Goal: Task Accomplishment & Management: Use online tool/utility

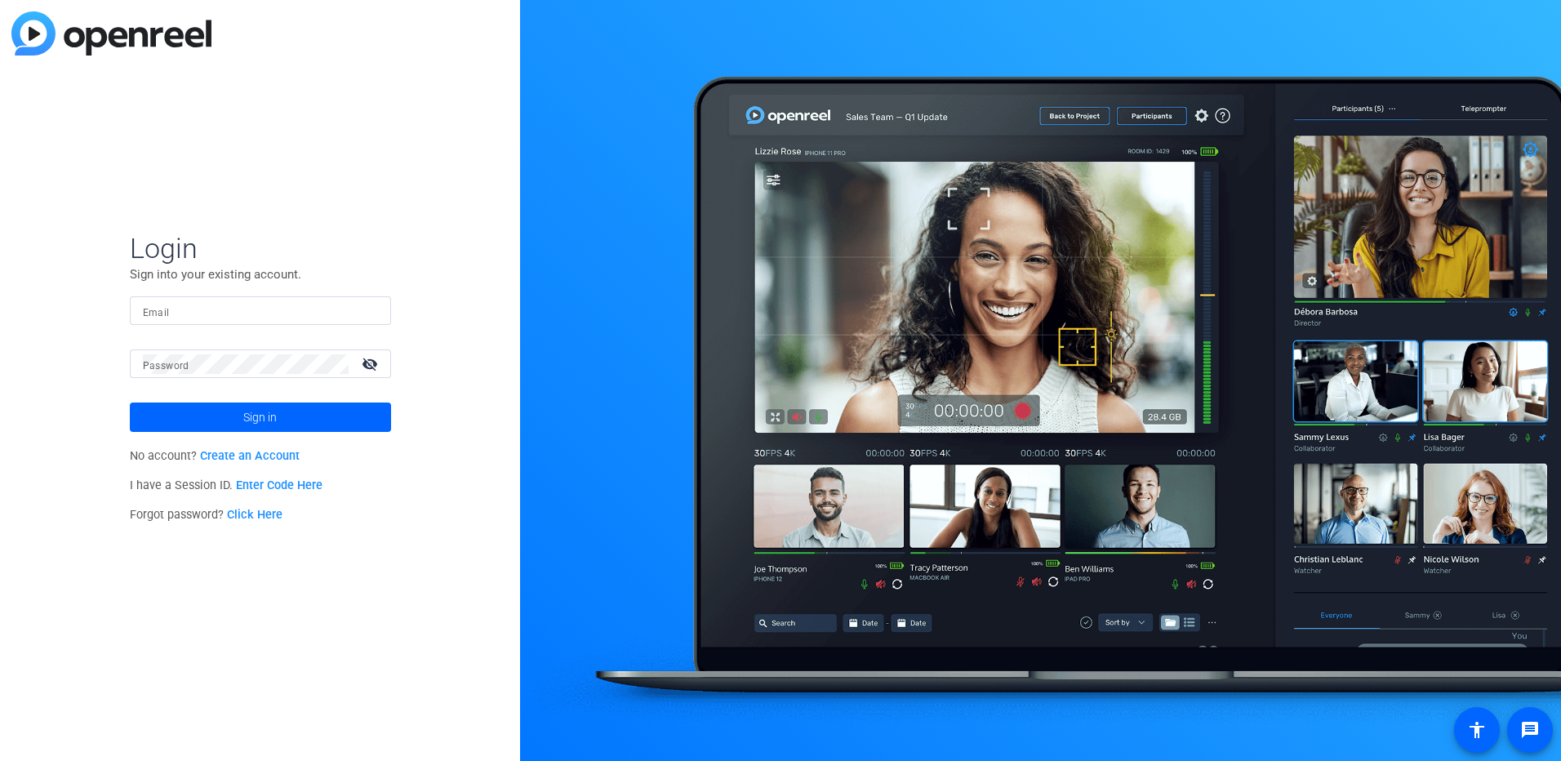
click at [228, 314] on input "Email" at bounding box center [260, 311] width 235 height 20
type input "[EMAIL_ADDRESS][DOMAIN_NAME]"
click at [273, 420] on span "Sign in" at bounding box center [259, 417] width 33 height 41
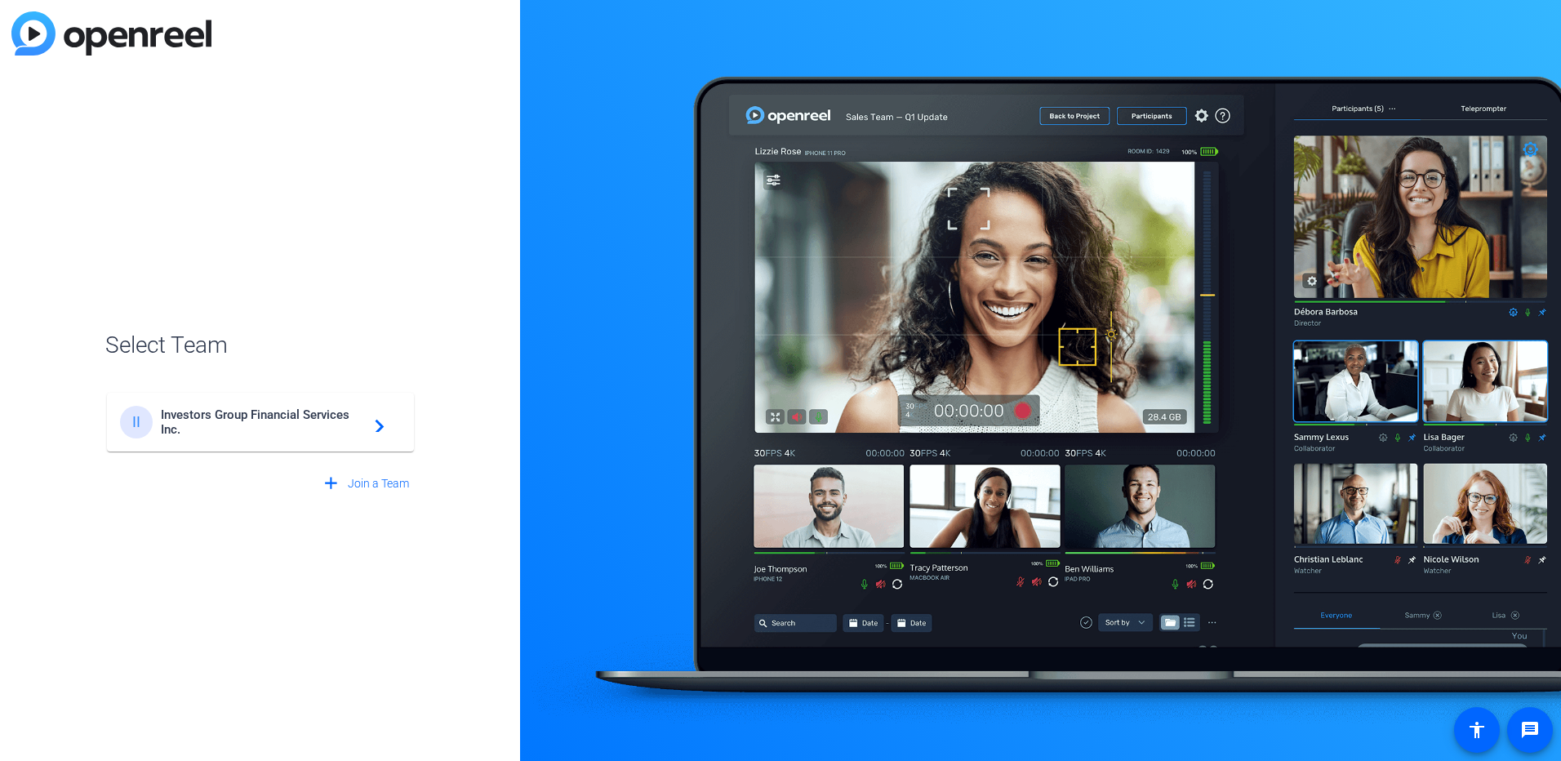
click at [287, 430] on span "Investors Group Financial Services Inc." at bounding box center [263, 421] width 204 height 29
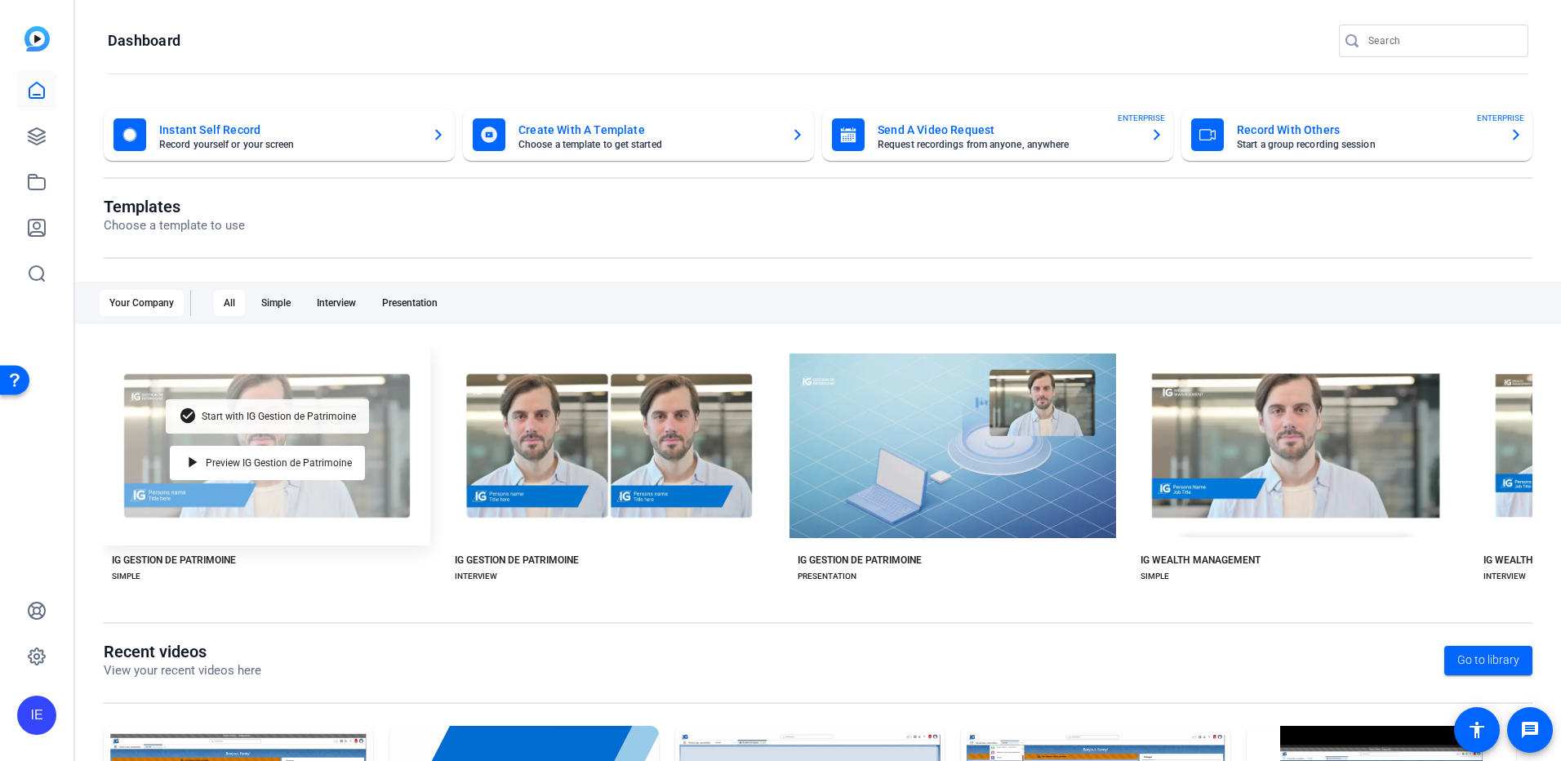
click at [237, 405] on div "check_circle Start with IG Gestion de Patrimoine" at bounding box center [267, 416] width 203 height 34
click at [263, 405] on div "check_circle Start with IG Gestion de Patrimoine" at bounding box center [267, 416] width 203 height 34
click at [215, 487] on div "check_circle Start with IG Gestion de Patrimoine play_arrow Preview IG Gestion …" at bounding box center [267, 445] width 327 height 199
click at [261, 406] on div "check_circle Start with IG Gestion de Patrimoine" at bounding box center [267, 416] width 203 height 34
click at [265, 411] on span "Start with IG Gestion de Patrimoine" at bounding box center [279, 416] width 154 height 10
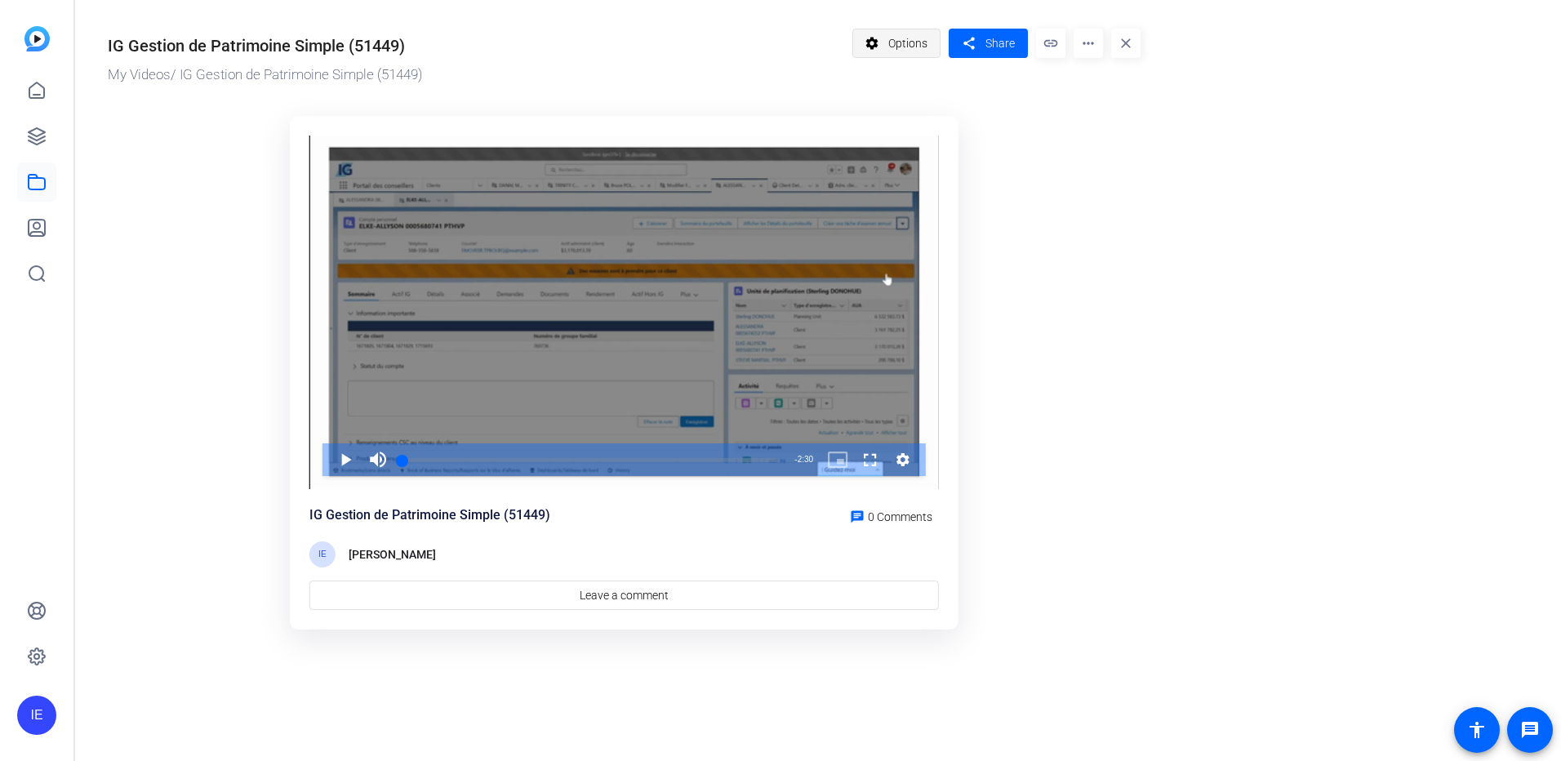
click at [897, 47] on span "Options" at bounding box center [907, 43] width 39 height 31
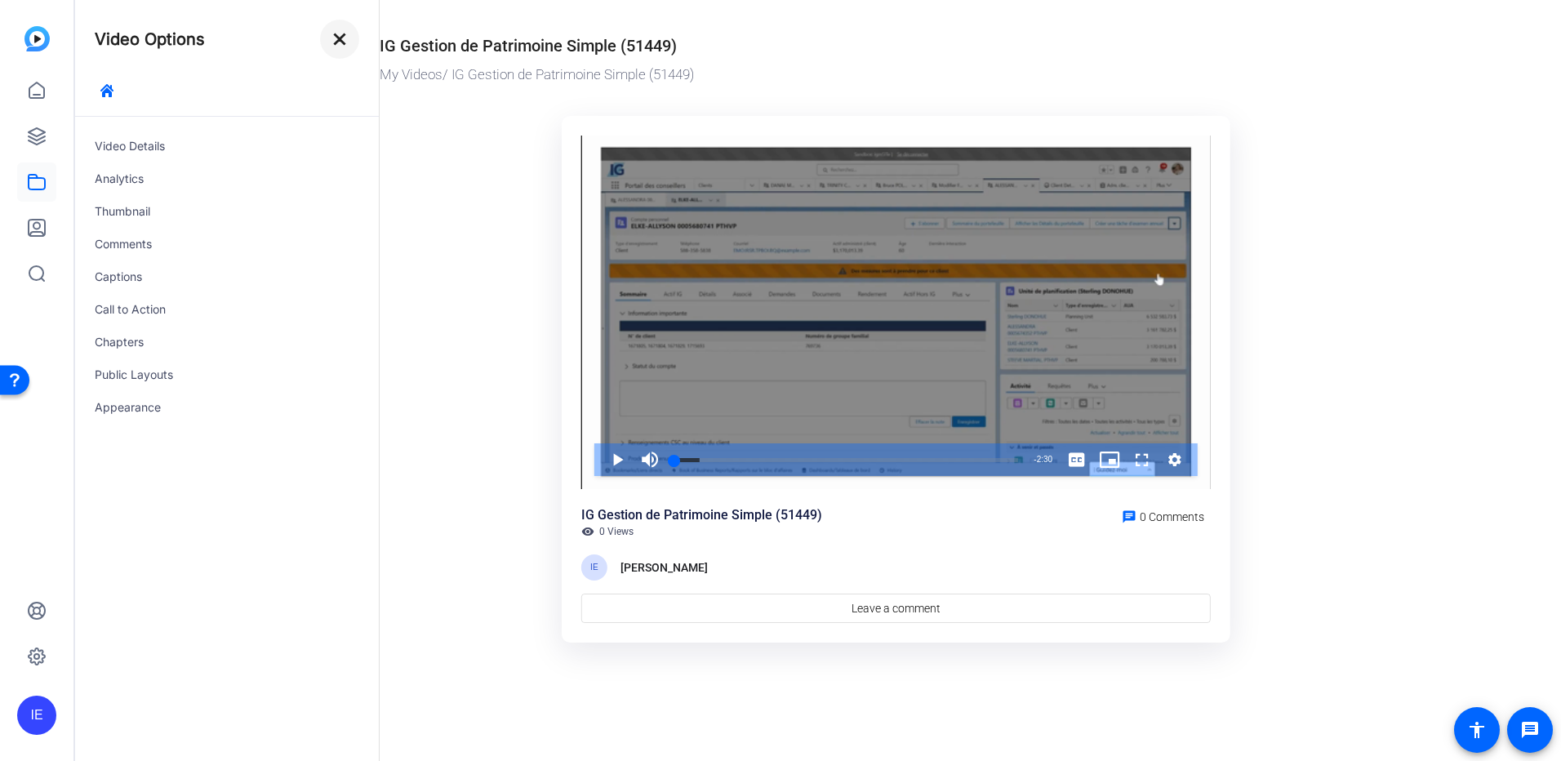
drag, startPoint x: 348, startPoint y: 45, endPoint x: 358, endPoint y: 42, distance: 11.1
click at [349, 45] on mat-icon "close" at bounding box center [340, 39] width 20 height 20
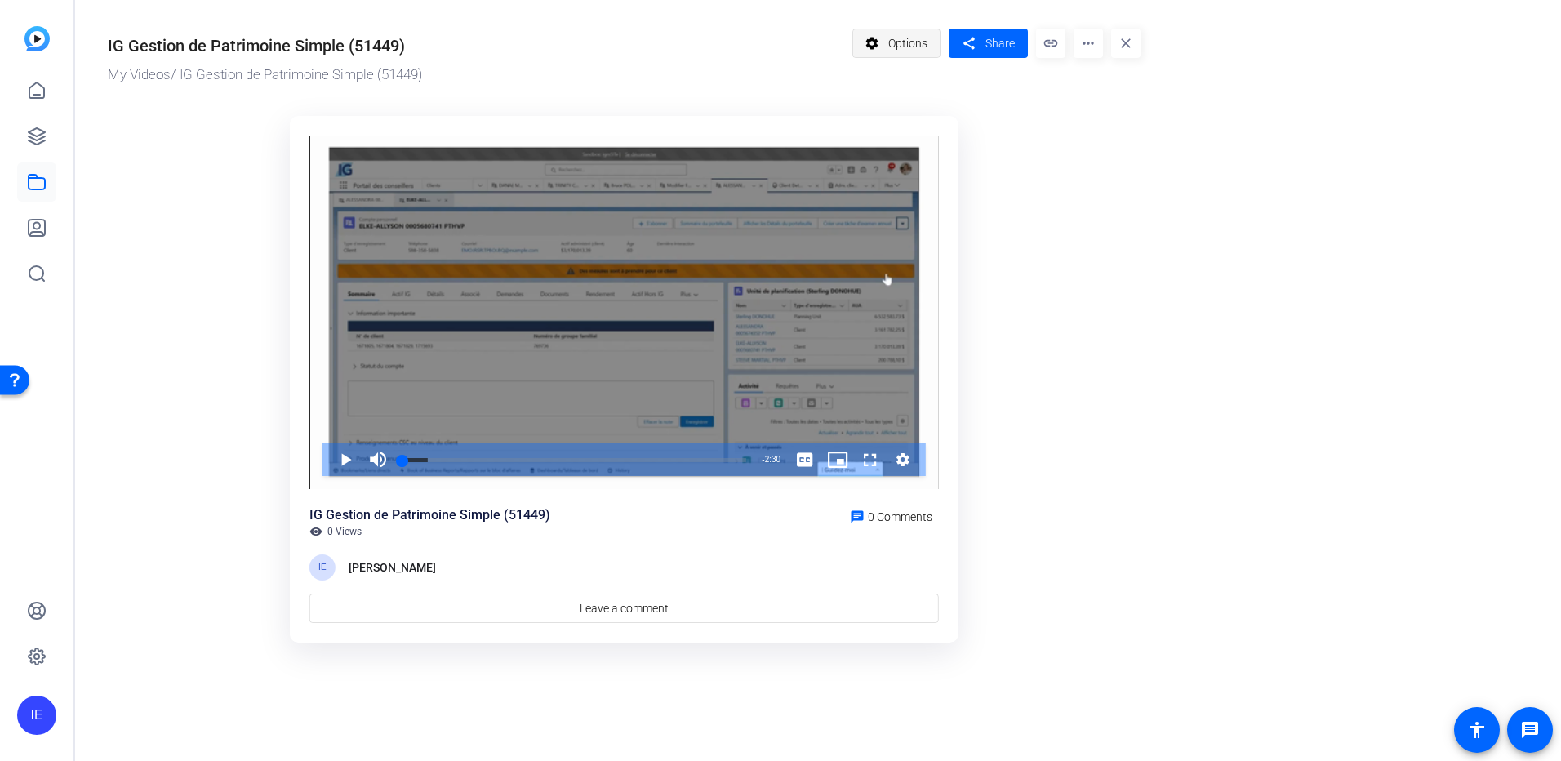
click at [927, 40] on span "Options" at bounding box center [907, 43] width 39 height 31
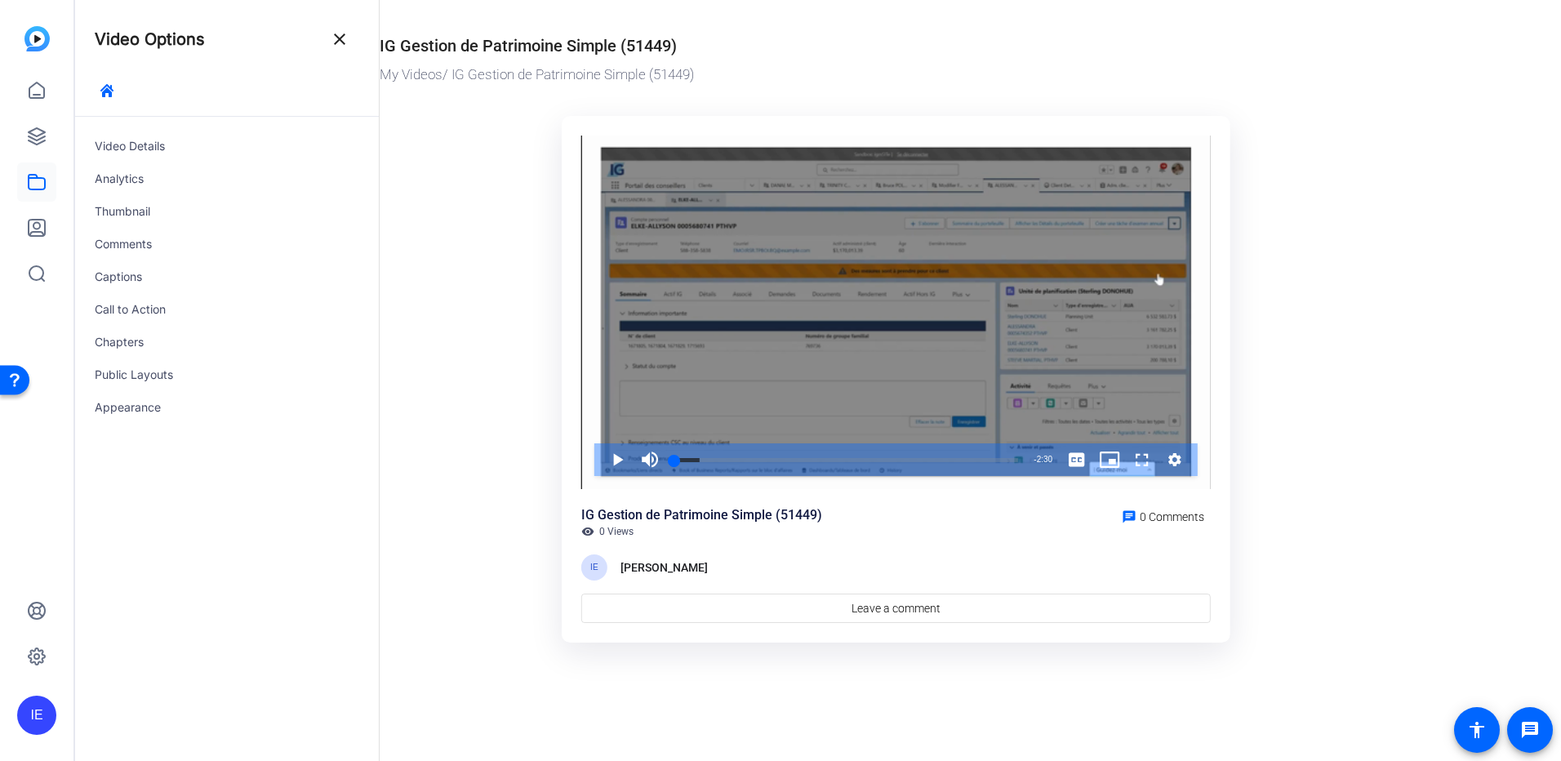
click at [338, 26] on span at bounding box center [339, 39] width 39 height 39
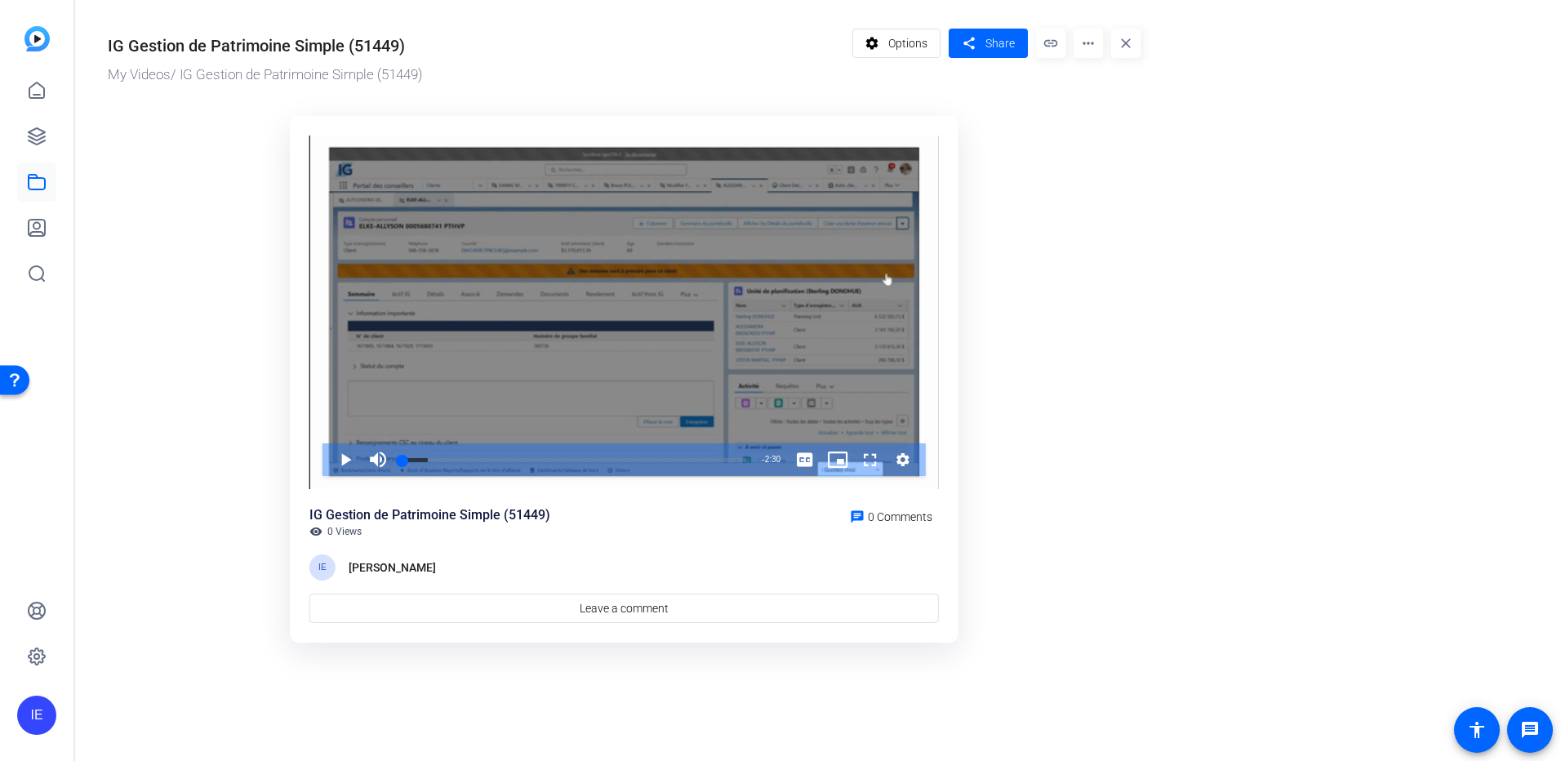
click at [1096, 40] on mat-icon "more_horiz" at bounding box center [1088, 43] width 29 height 29
click at [1096, 94] on span "Edit in Creator" at bounding box center [1121, 93] width 68 height 20
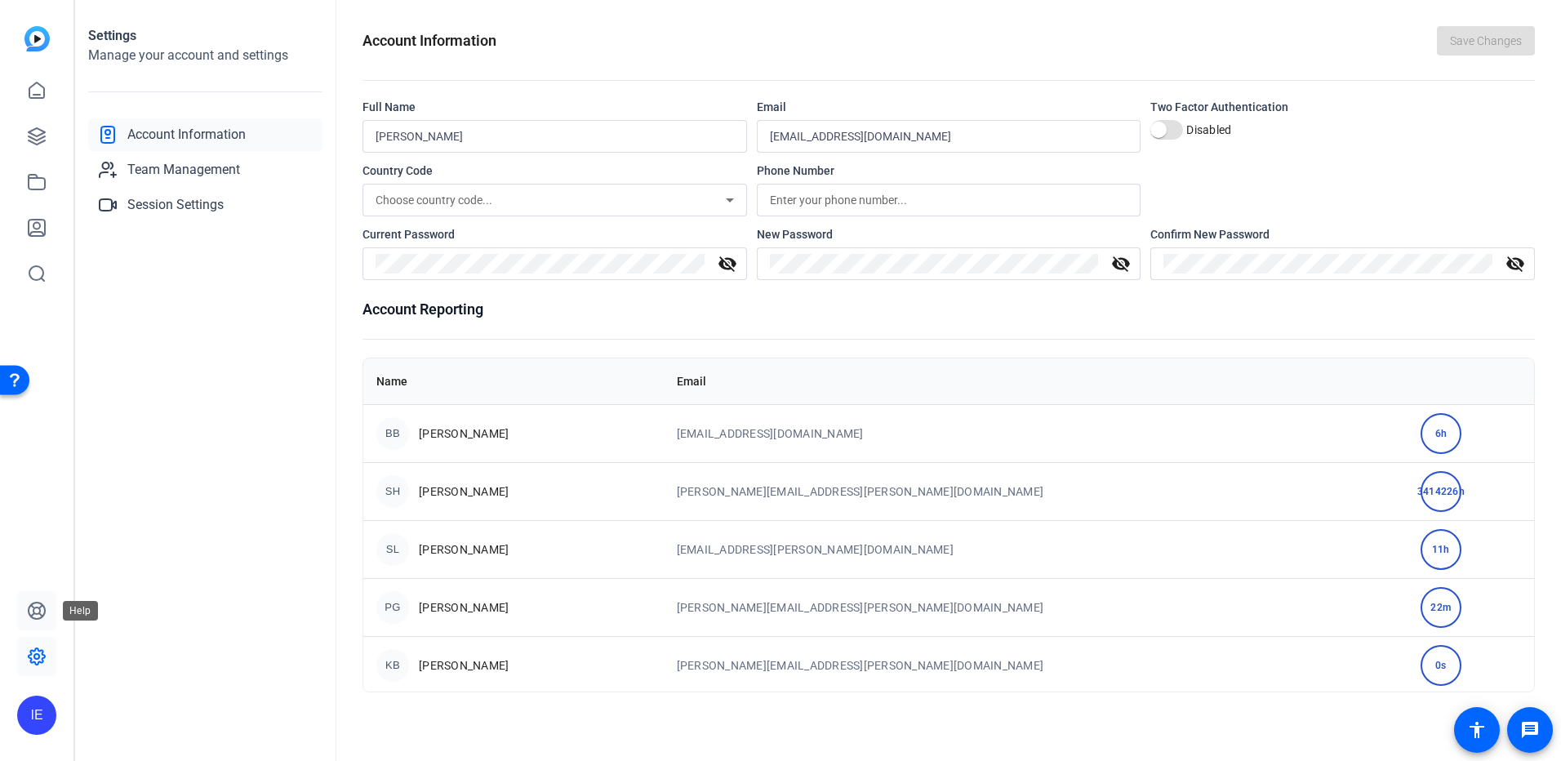
click at [42, 608] on icon at bounding box center [37, 611] width 20 height 20
